Goal: Task Accomplishment & Management: Use online tool/utility

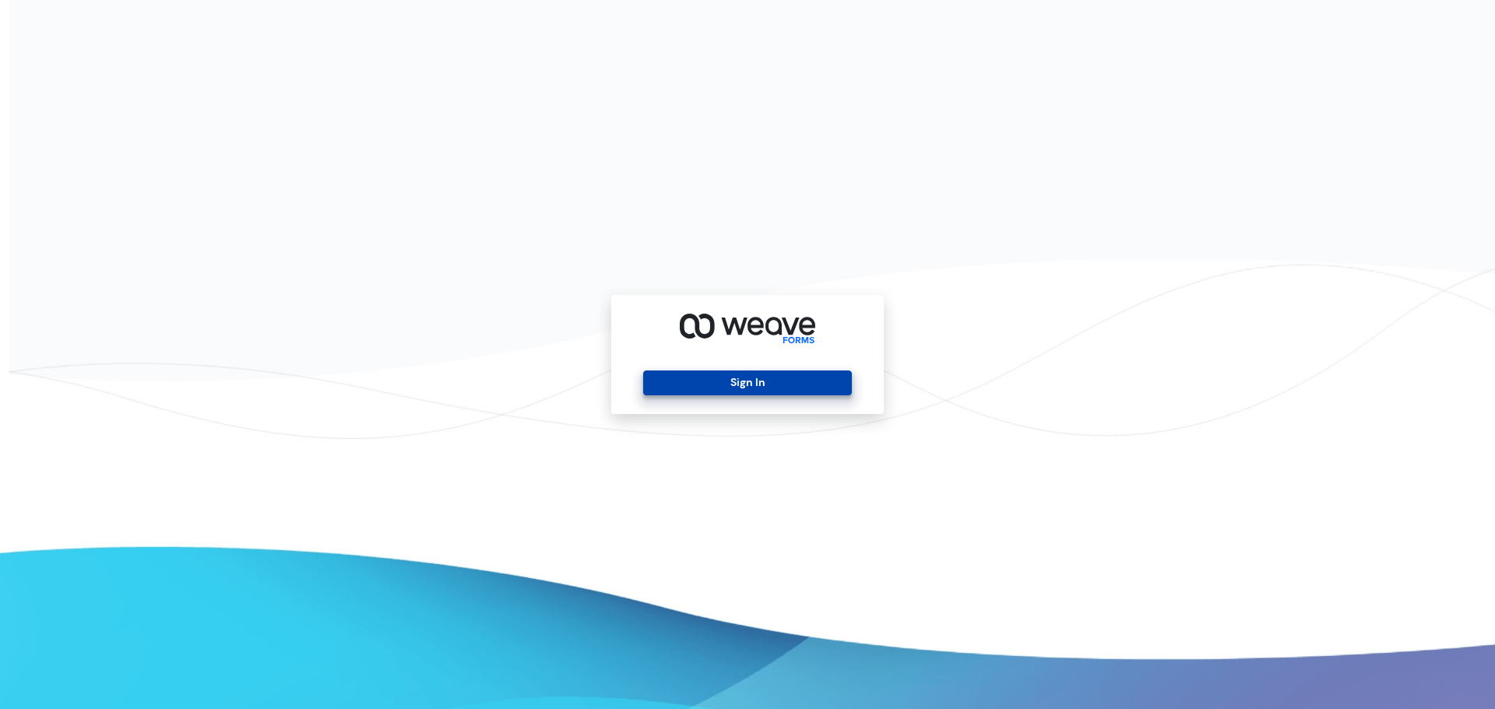
click at [695, 385] on button "Sign In" at bounding box center [747, 383] width 208 height 25
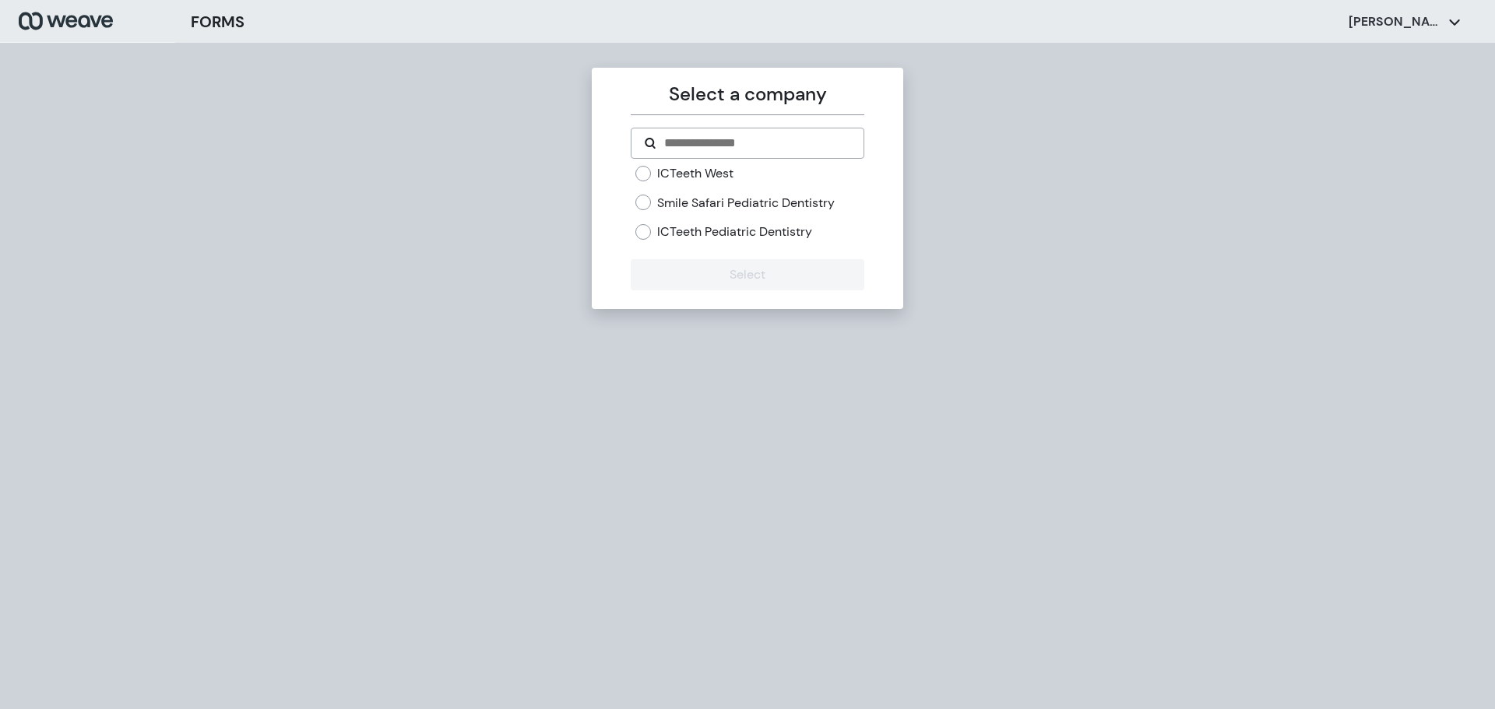
click at [702, 168] on label "ICTeeth West" at bounding box center [695, 173] width 76 height 17
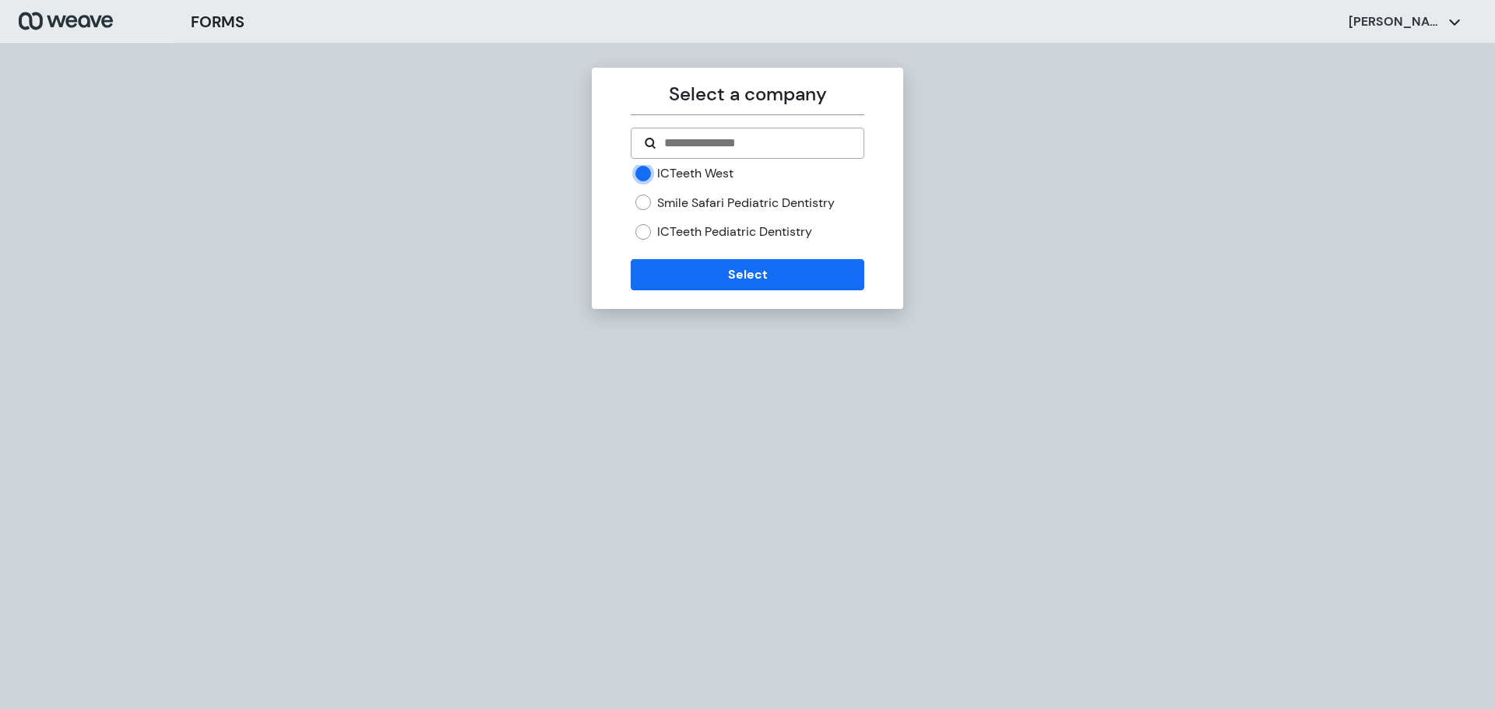
click at [706, 241] on div "ICTeeth West Smile Safari Pediatric Dentistry ICTeeth Pediatric Dentistry" at bounding box center [747, 209] width 233 height 88
click at [696, 267] on button "Select" at bounding box center [747, 274] width 233 height 31
